Goal: Information Seeking & Learning: Learn about a topic

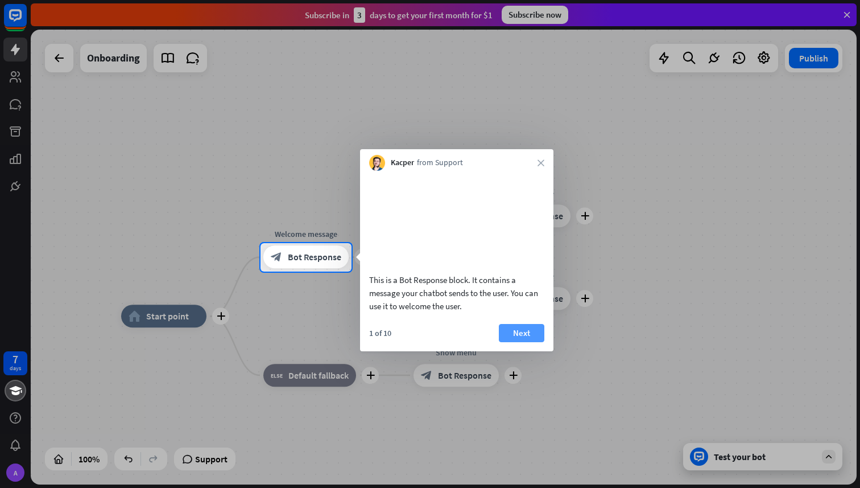
click at [520, 342] on button "Next" at bounding box center [522, 333] width 46 height 18
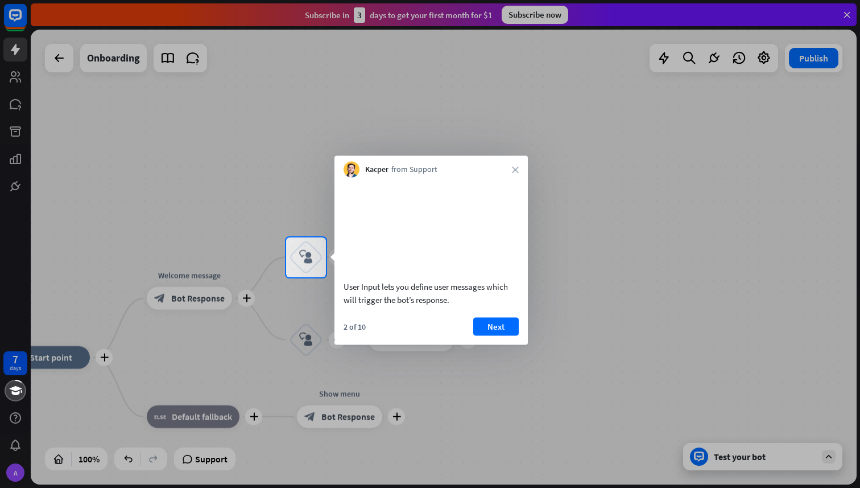
click at [503, 344] on div "2 of 10 Next" at bounding box center [431, 330] width 193 height 27
click at [503, 335] on button "Next" at bounding box center [496, 326] width 46 height 18
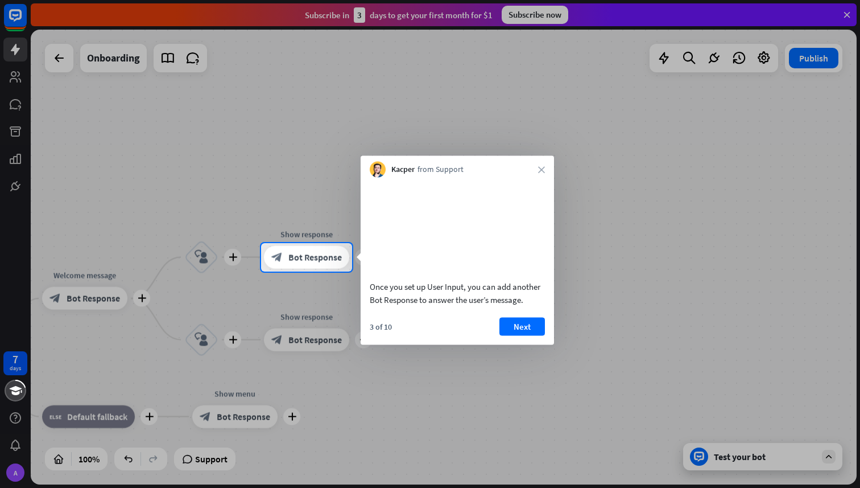
click at [510, 335] on button "Next" at bounding box center [523, 326] width 46 height 18
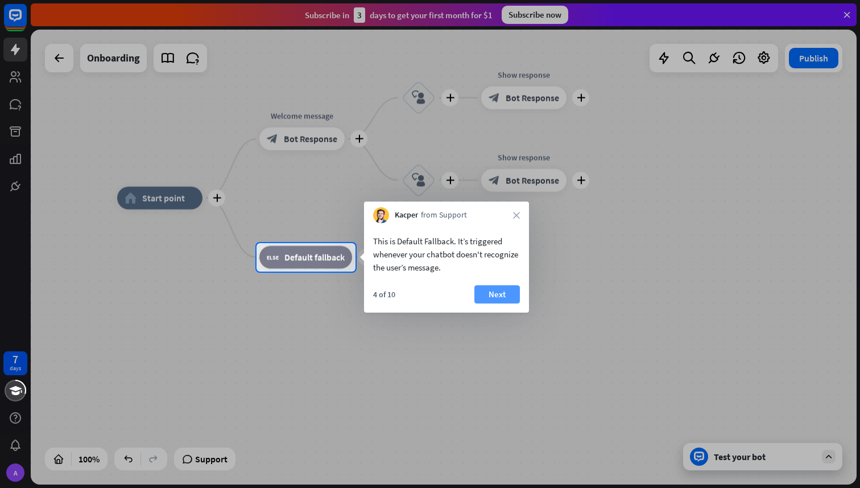
click at [512, 295] on button "Next" at bounding box center [498, 294] width 46 height 18
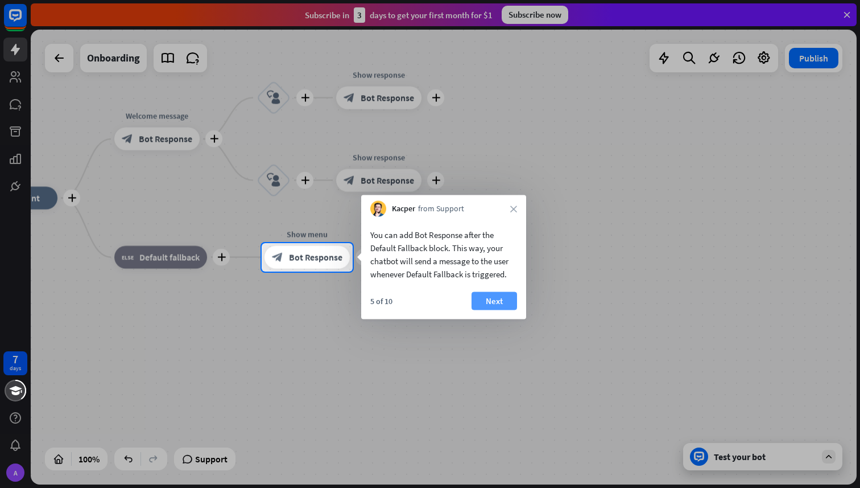
click at [506, 301] on button "Next" at bounding box center [495, 301] width 46 height 18
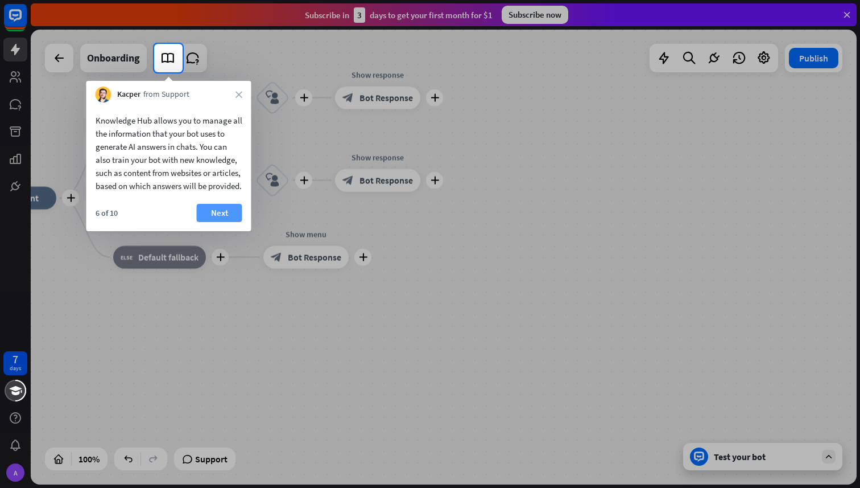
click at [219, 222] on button "Next" at bounding box center [220, 213] width 46 height 18
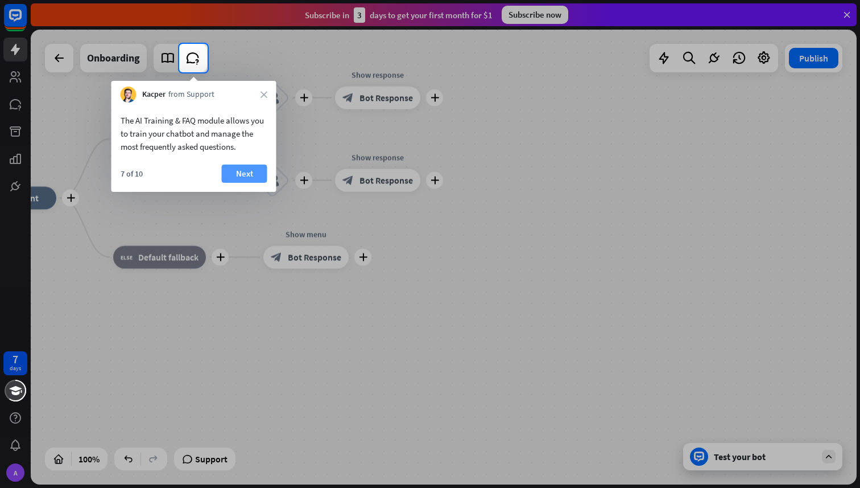
click at [248, 175] on button "Next" at bounding box center [245, 173] width 46 height 18
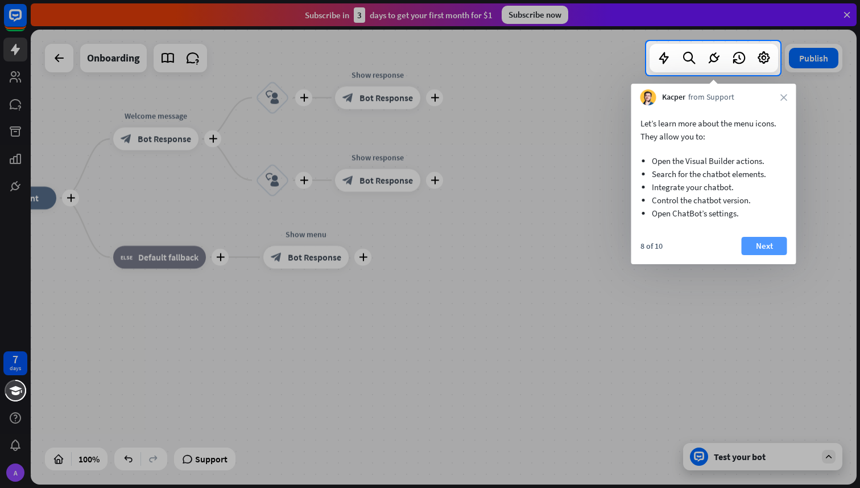
click at [745, 245] on button "Next" at bounding box center [765, 246] width 46 height 18
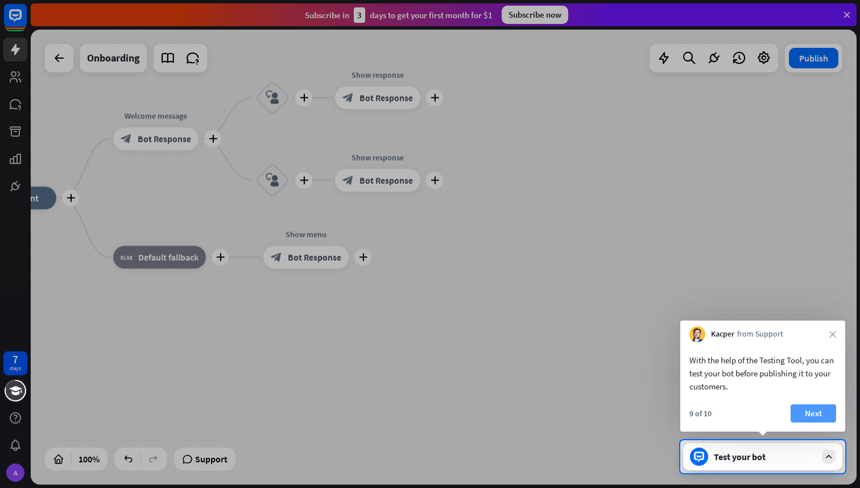
click at [821, 418] on button "Next" at bounding box center [814, 413] width 46 height 18
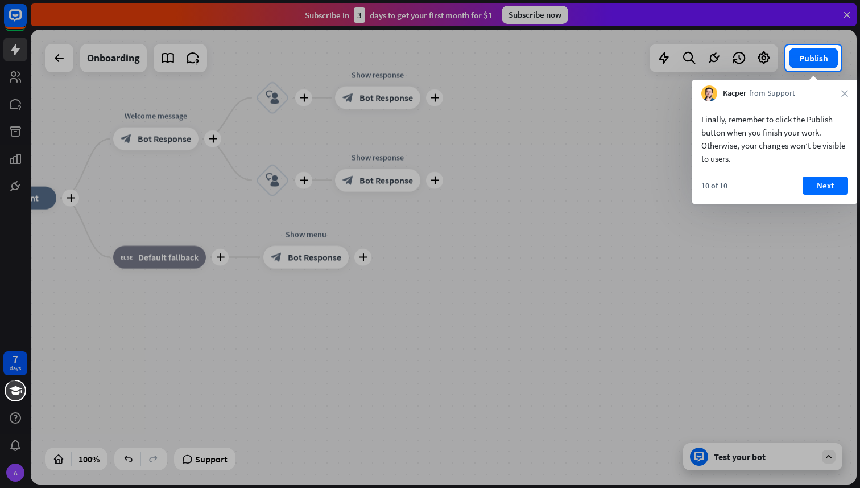
click at [832, 195] on div "10 of 10 Next" at bounding box center [775, 189] width 165 height 27
click at [830, 188] on button "Next" at bounding box center [826, 185] width 46 height 18
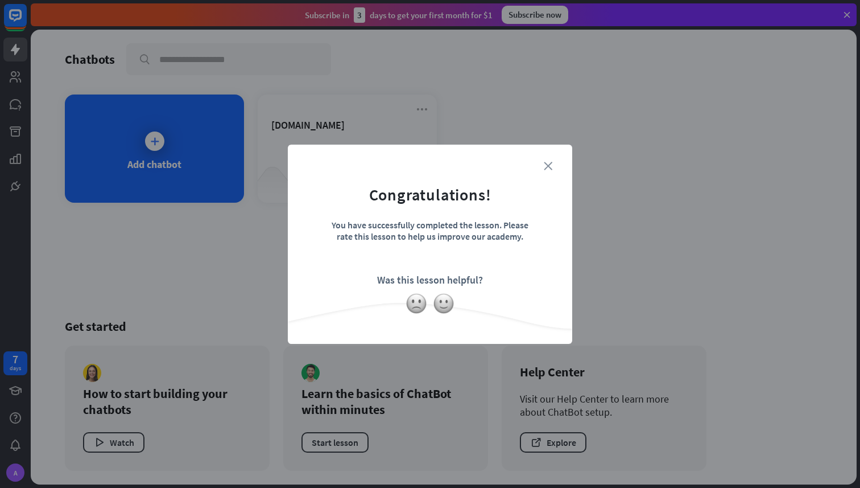
click at [549, 164] on icon "close" at bounding box center [548, 166] width 9 height 9
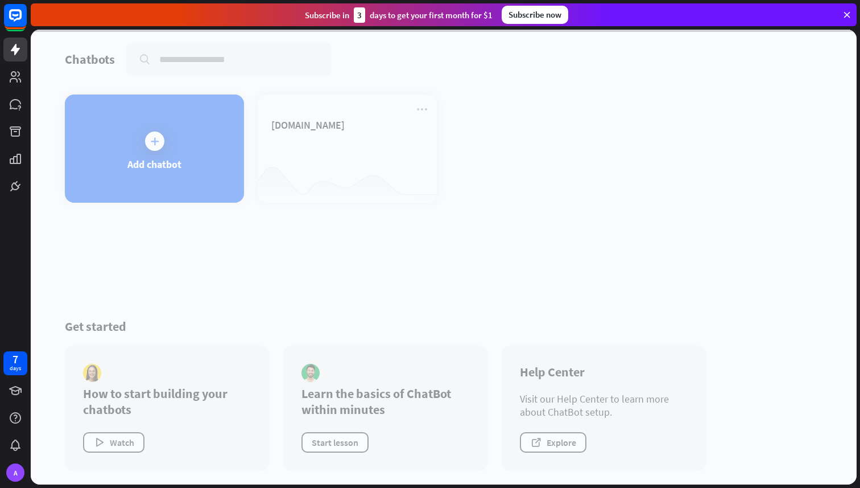
click at [335, 159] on div at bounding box center [444, 257] width 826 height 455
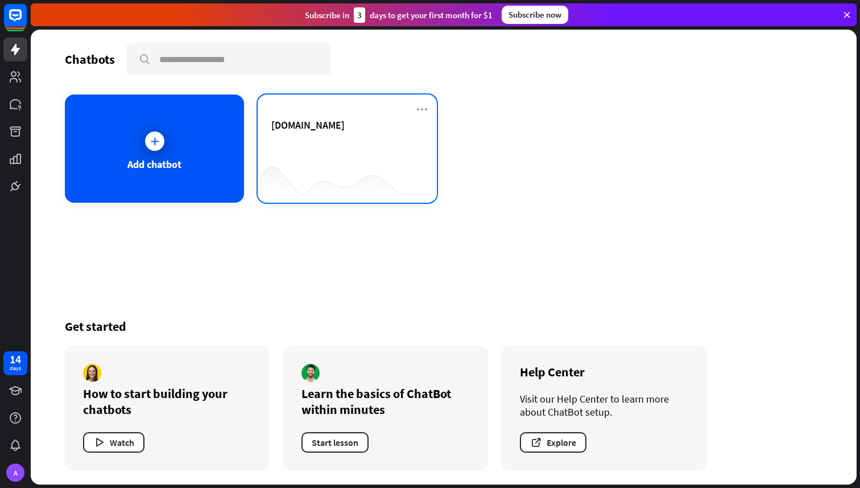
click at [377, 101] on div "[DOMAIN_NAME]" at bounding box center [347, 148] width 179 height 108
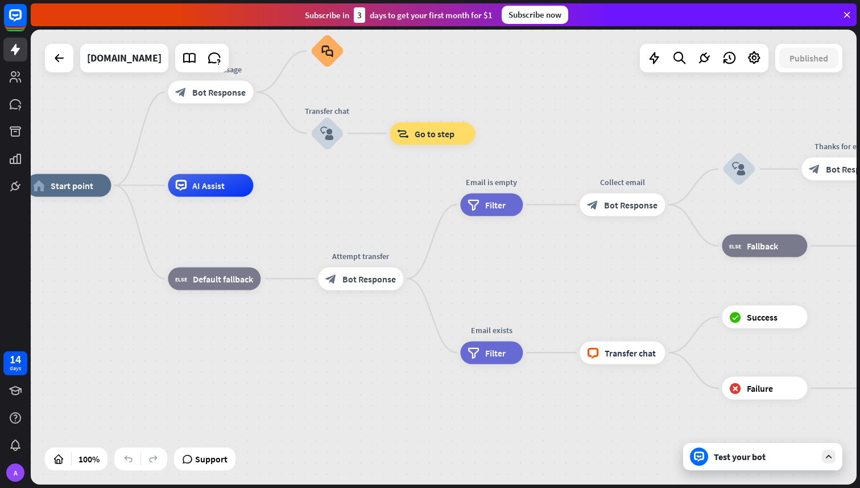
drag, startPoint x: 558, startPoint y: 300, endPoint x: 385, endPoint y: 228, distance: 187.3
click at [385, 228] on div "home_2 Start point Welcome message block_bot_response Bot Response Small talk b…" at bounding box center [439, 413] width 826 height 455
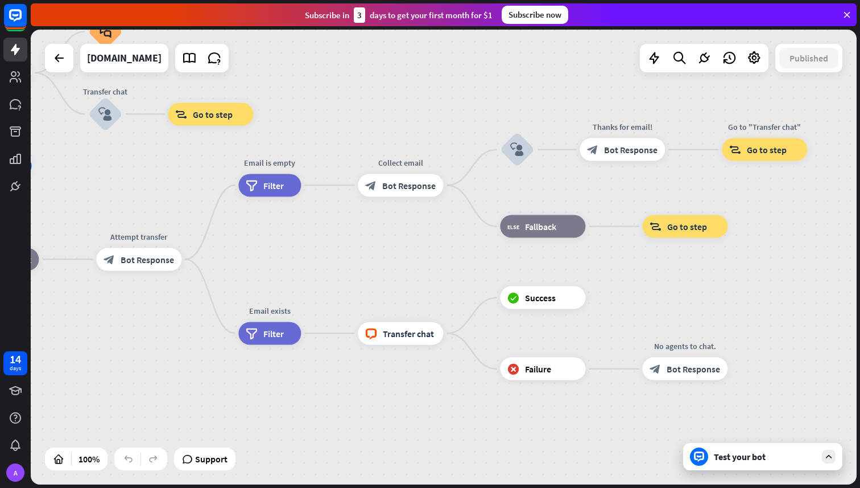
drag, startPoint x: 603, startPoint y: 312, endPoint x: 678, endPoint y: 370, distance: 94.6
click at [630, 368] on div "home_2 Start point Welcome message block_bot_response Bot Response Small talk b…" at bounding box center [217, 393] width 826 height 455
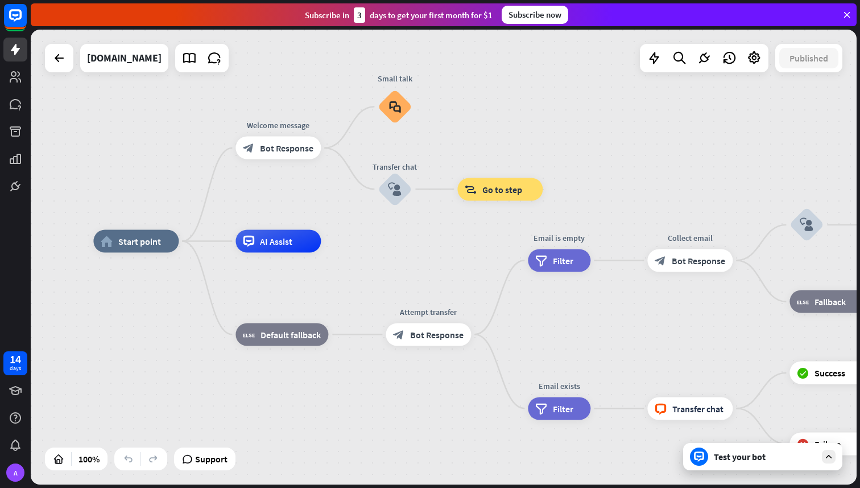
click at [735, 463] on div "Test your bot" at bounding box center [762, 456] width 159 height 27
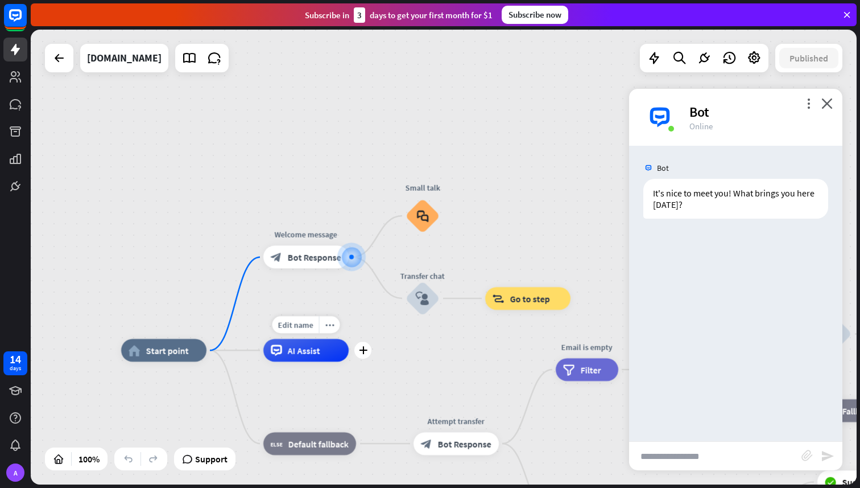
click at [304, 350] on span "AI Assist" at bounding box center [304, 349] width 32 height 11
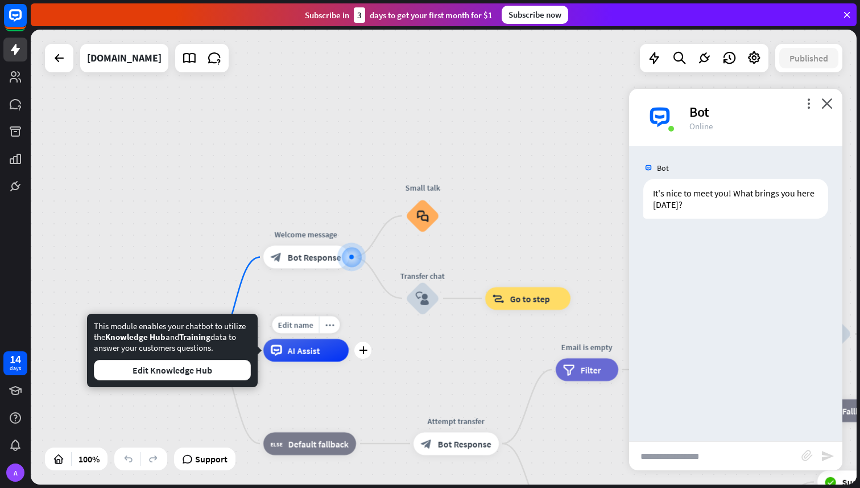
click at [304, 350] on span "AI Assist" at bounding box center [304, 349] width 32 height 11
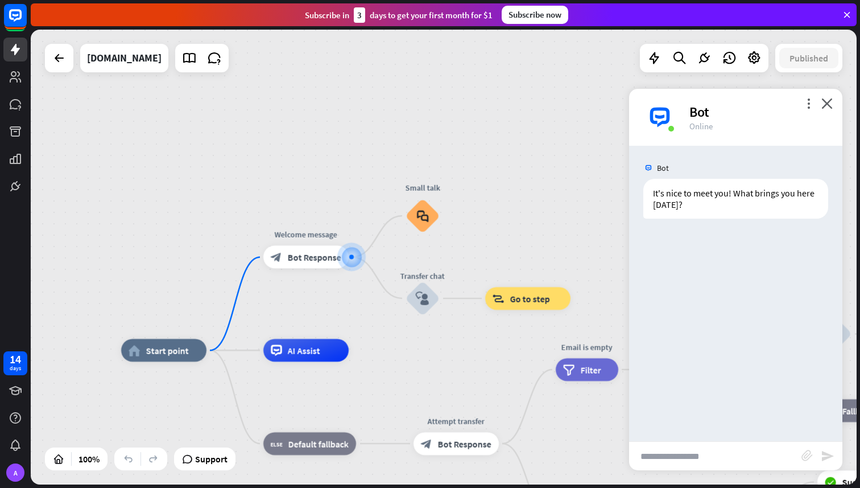
click at [723, 464] on input "text" at bounding box center [715, 456] width 172 height 28
click at [432, 217] on div "block_faq" at bounding box center [423, 216] width 34 height 34
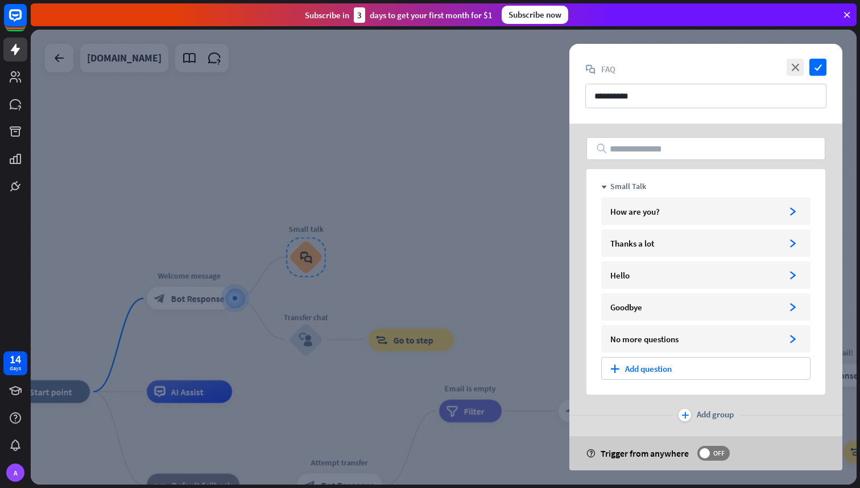
click at [451, 246] on div at bounding box center [444, 257] width 826 height 455
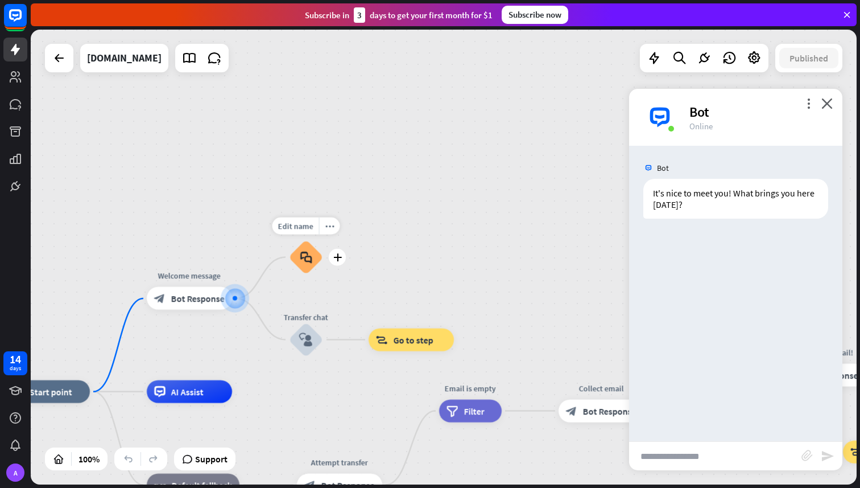
click at [319, 254] on div "block_faq" at bounding box center [306, 257] width 34 height 34
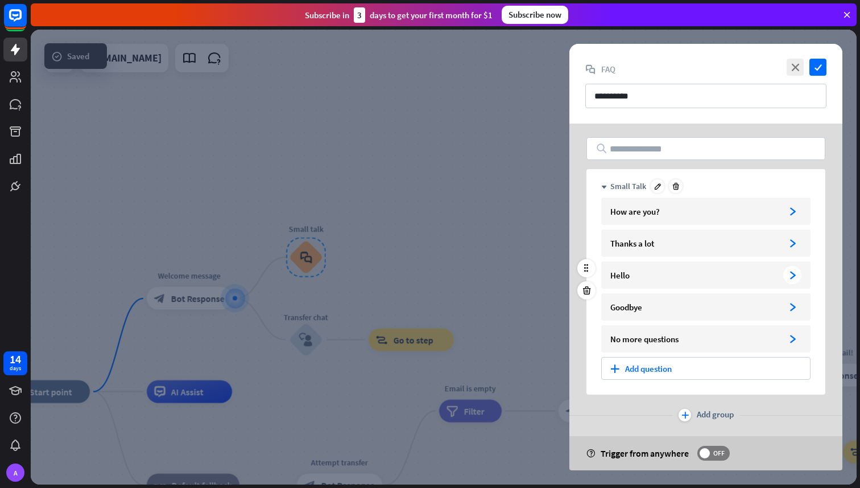
click at [797, 273] on icon "arrowhead_right" at bounding box center [793, 275] width 9 height 9
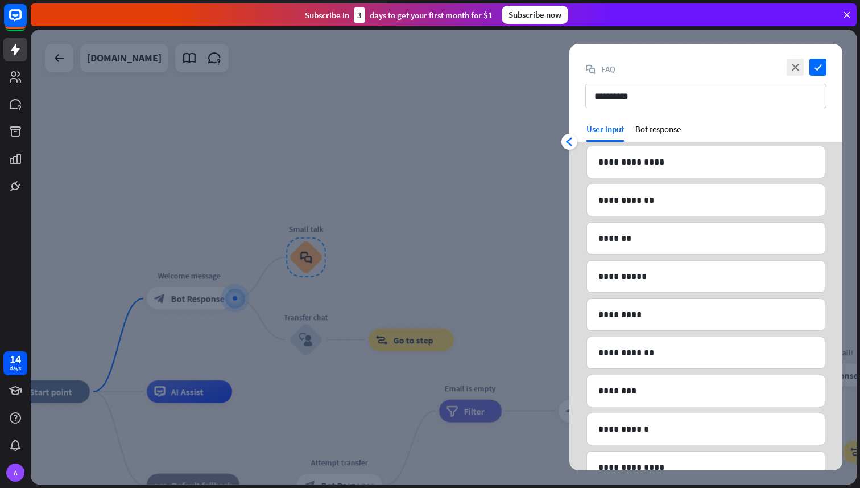
scroll to position [780, 0]
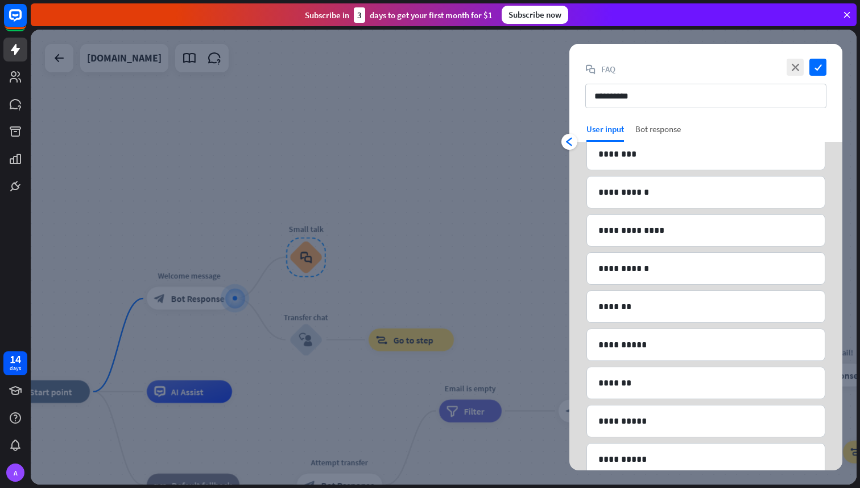
click at [659, 126] on div "Bot response" at bounding box center [659, 132] width 46 height 18
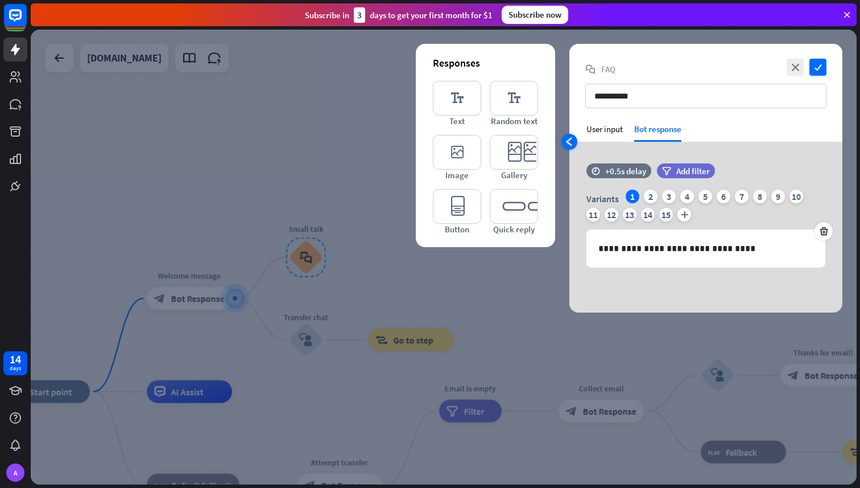
click at [572, 141] on icon "arrowhead_left" at bounding box center [569, 141] width 9 height 9
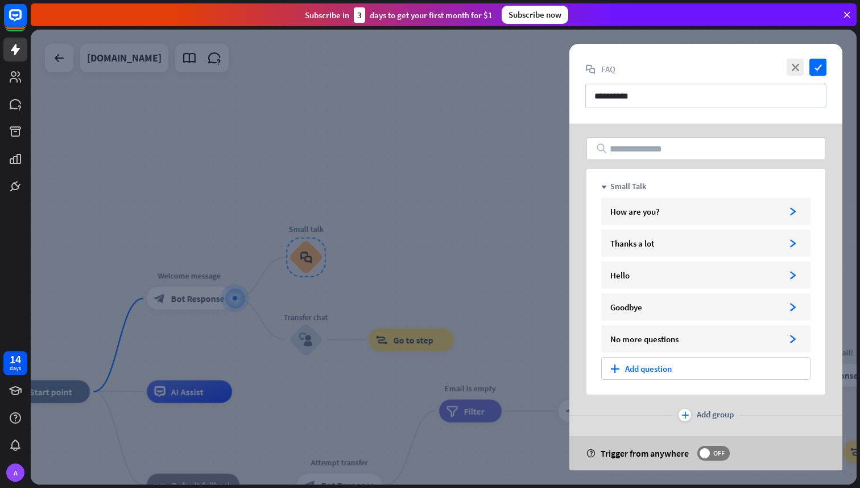
click at [492, 246] on div at bounding box center [444, 257] width 826 height 455
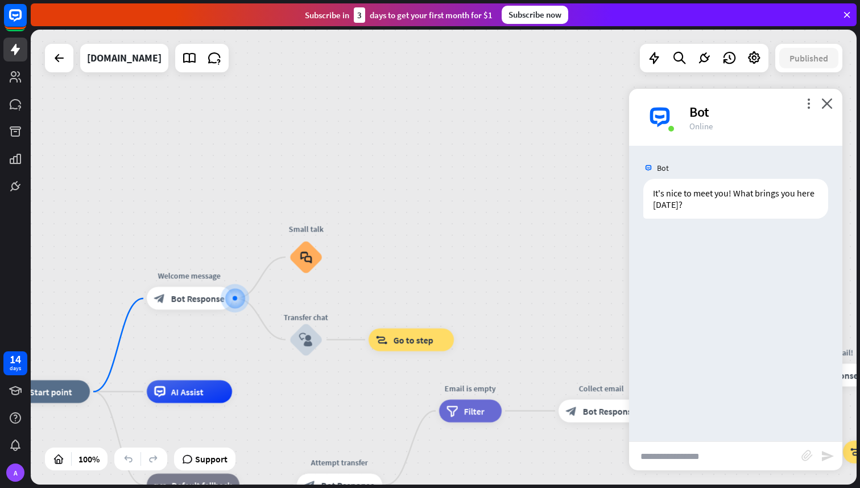
click at [694, 465] on input "text" at bounding box center [715, 456] width 172 height 28
type input "**********"
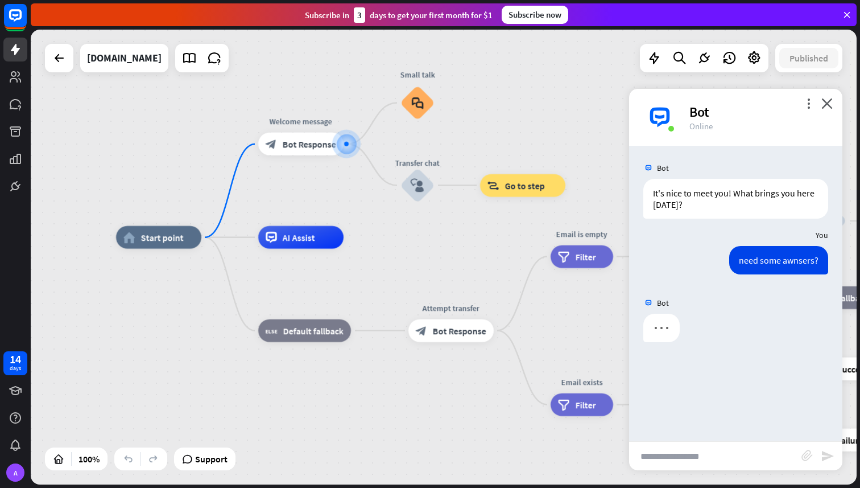
drag, startPoint x: 242, startPoint y: 370, endPoint x: 282, endPoint y: 407, distance: 54.8
click at [282, 407] on div "home_2 Start point Welcome message block_bot_response Bot Response Small talk b…" at bounding box center [529, 464] width 826 height 455
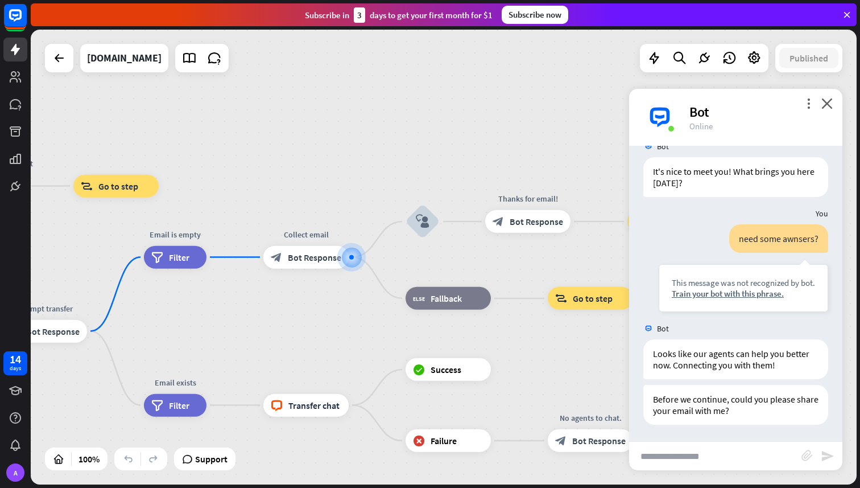
scroll to position [22, 0]
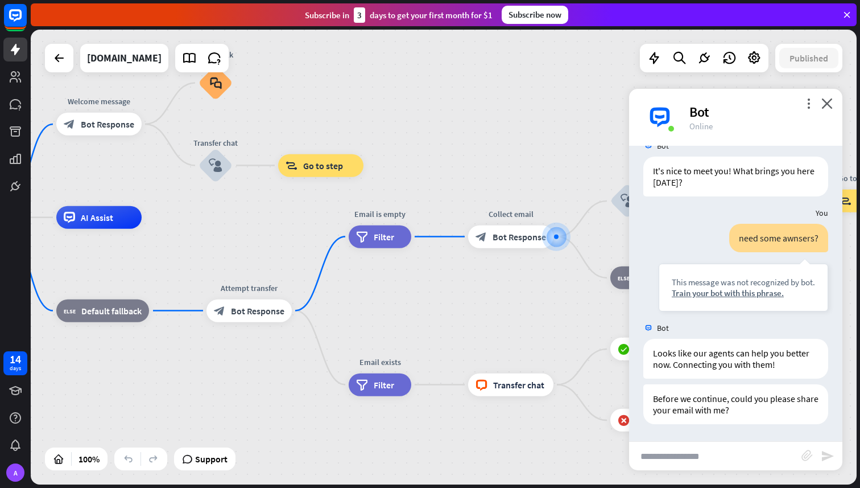
drag, startPoint x: 217, startPoint y: 332, endPoint x: 456, endPoint y: 318, distance: 239.4
click at [453, 318] on div "home_2 Start point Welcome message block_bot_response Bot Response Small talk b…" at bounding box center [327, 444] width 826 height 455
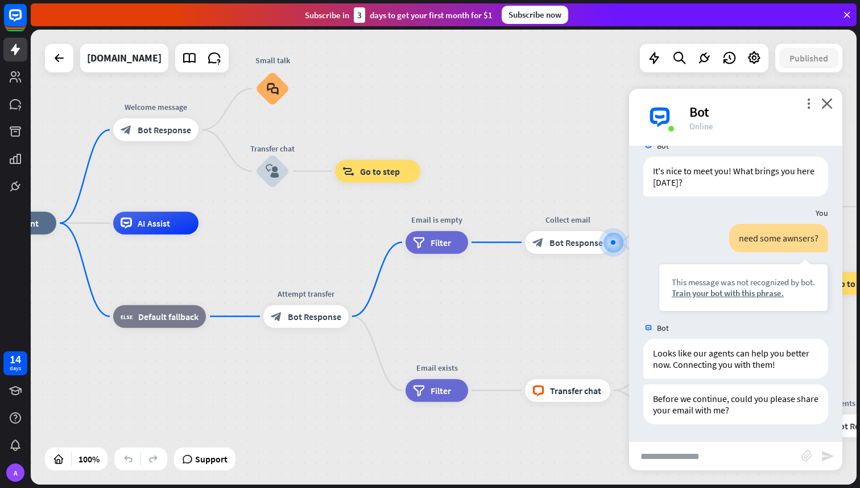
drag, startPoint x: 172, startPoint y: 389, endPoint x: 368, endPoint y: 397, distance: 196.5
click at [364, 396] on div "home_2 Start point Welcome message block_bot_response Bot Response Small talk b…" at bounding box center [384, 450] width 826 height 455
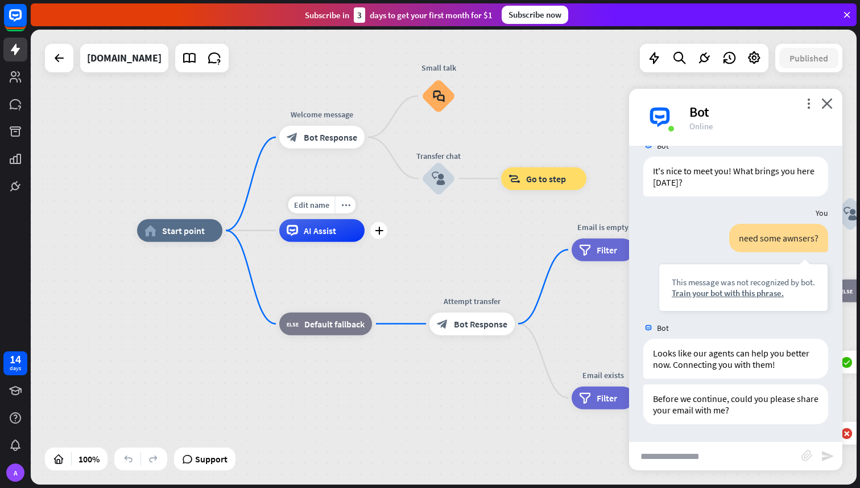
click at [316, 235] on span "AI Assist" at bounding box center [320, 230] width 32 height 11
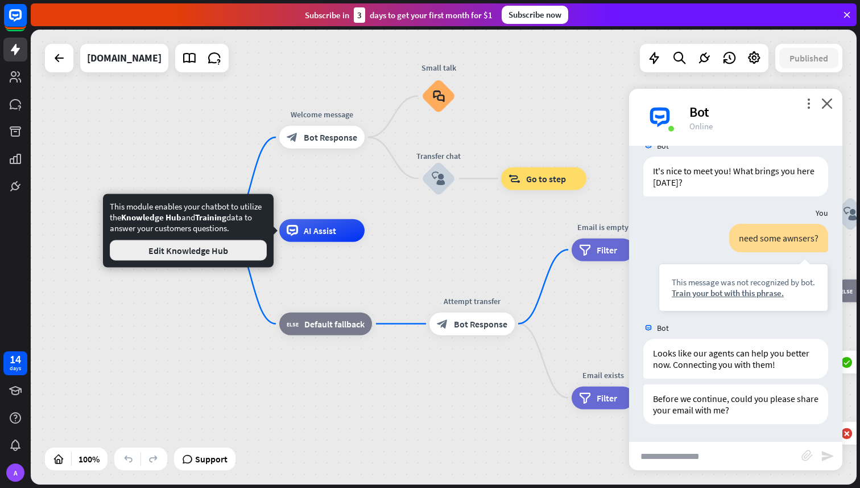
click at [221, 247] on button "Edit Knowledge Hub" at bounding box center [188, 250] width 157 height 20
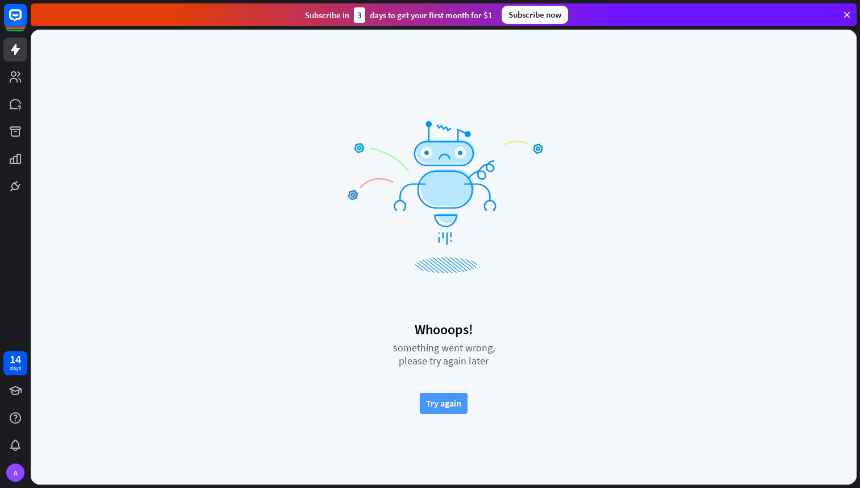
click at [442, 401] on button "Try again" at bounding box center [444, 403] width 48 height 21
